Goal: Use online tool/utility: Utilize a website feature to perform a specific function

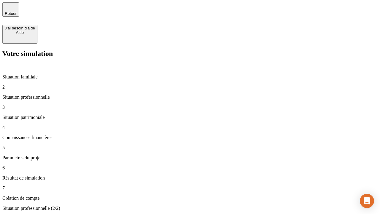
type input "30 000"
type input "40 000"
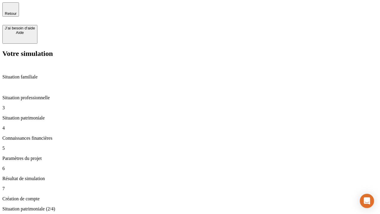
type input "1 100"
type input "20"
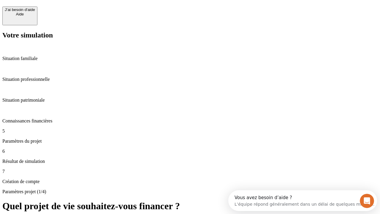
scroll to position [11, 0]
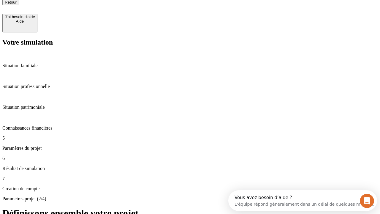
type input "40"
type input "62"
type input "50 000"
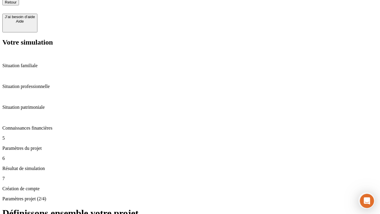
type input "640"
